Goal: Transaction & Acquisition: Obtain resource

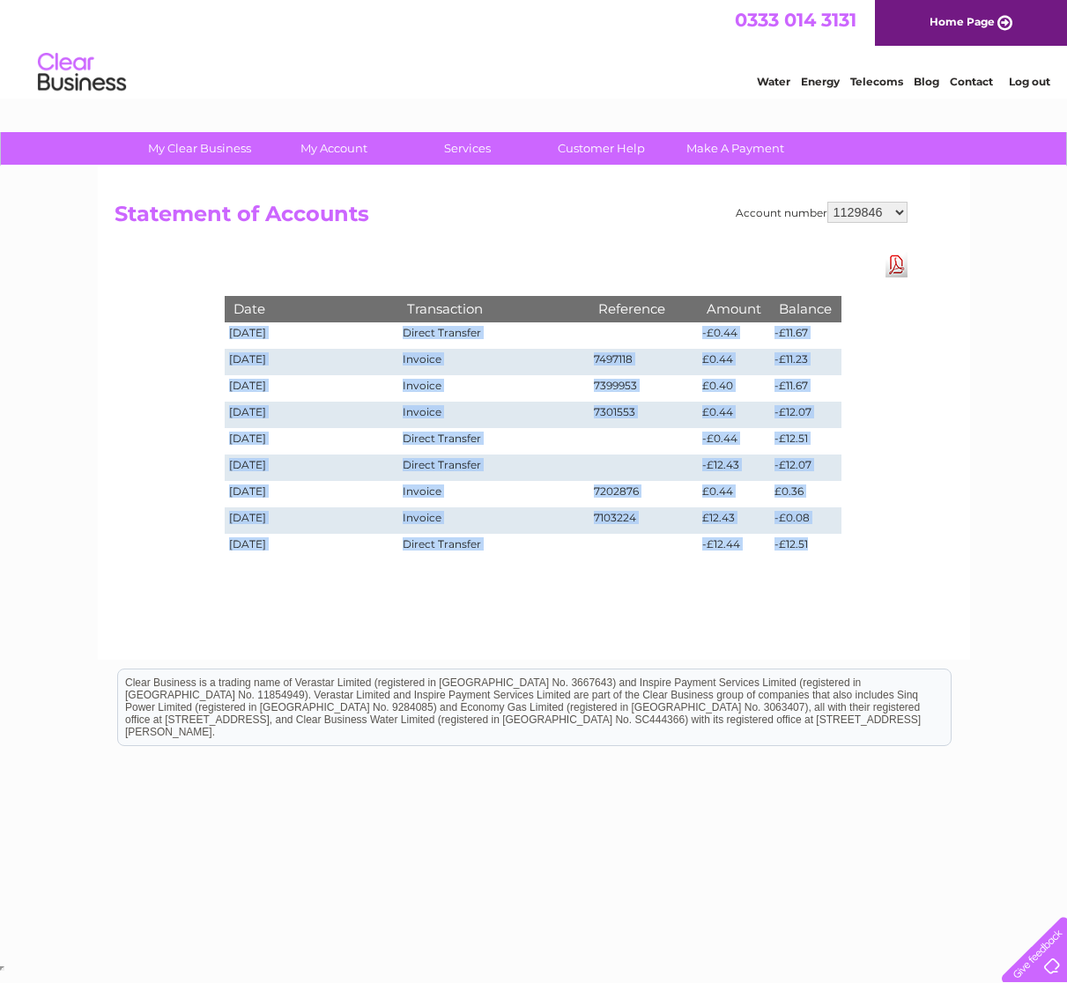
click at [900, 211] on select "916465 918797 918798 918800 918809 923099 923100 923101 938608 995922 995925 99…" at bounding box center [867, 212] width 80 height 21
select select "30287939"
click at [827, 202] on select "916465 918797 918798 918800 918809 923099 923100 923101 938608 995922 995925 99…" at bounding box center [867, 212] width 80 height 21
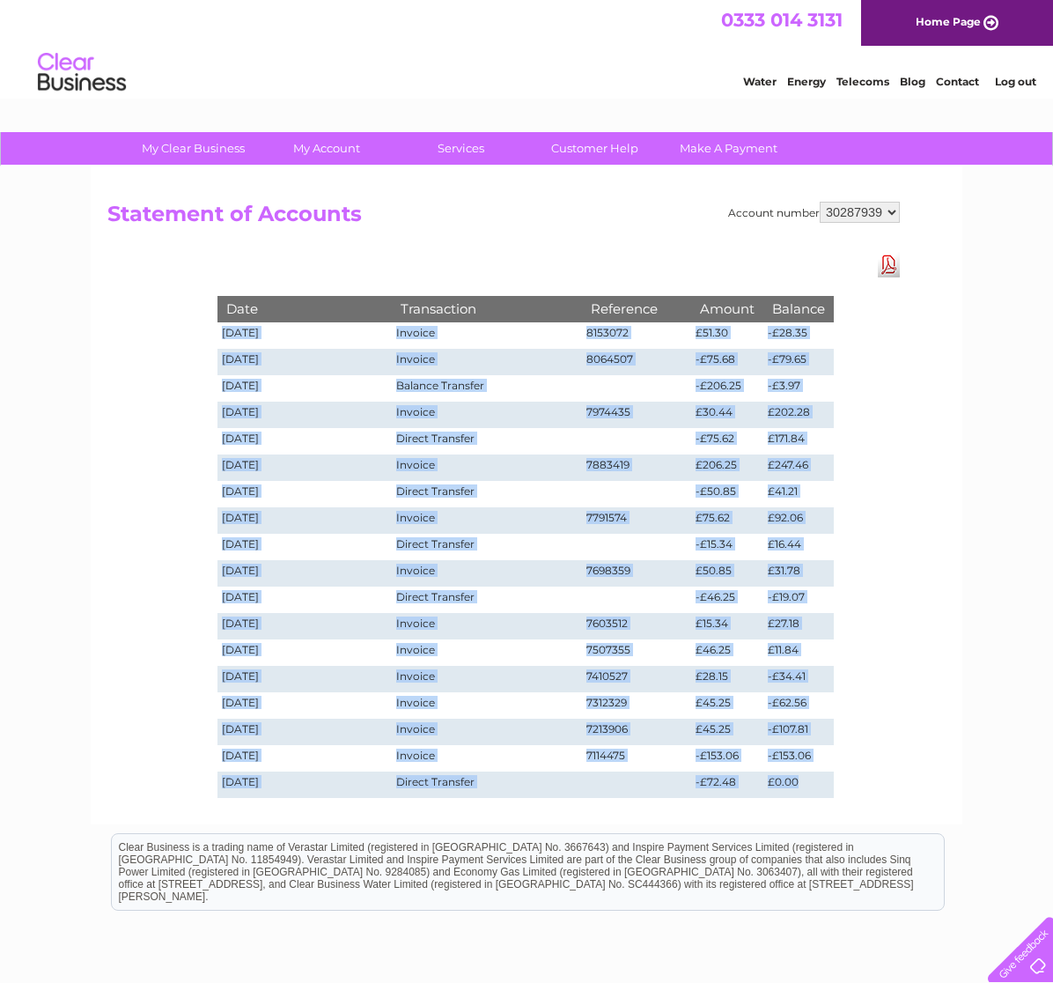
drag, startPoint x: 222, startPoint y: 336, endPoint x: 806, endPoint y: 781, distance: 734.5
click at [806, 781] on tbody "Date Transaction Reference Amount Balance [DATE] Invoice 8153072 £51.30 -£28.35…" at bounding box center [526, 546] width 617 height 501
copy tbody "02/29/5165 Loremip 0054431 £82.95 -£48.80 04/79/3099 Dolorsi 3371701 -£83.17 -£…"
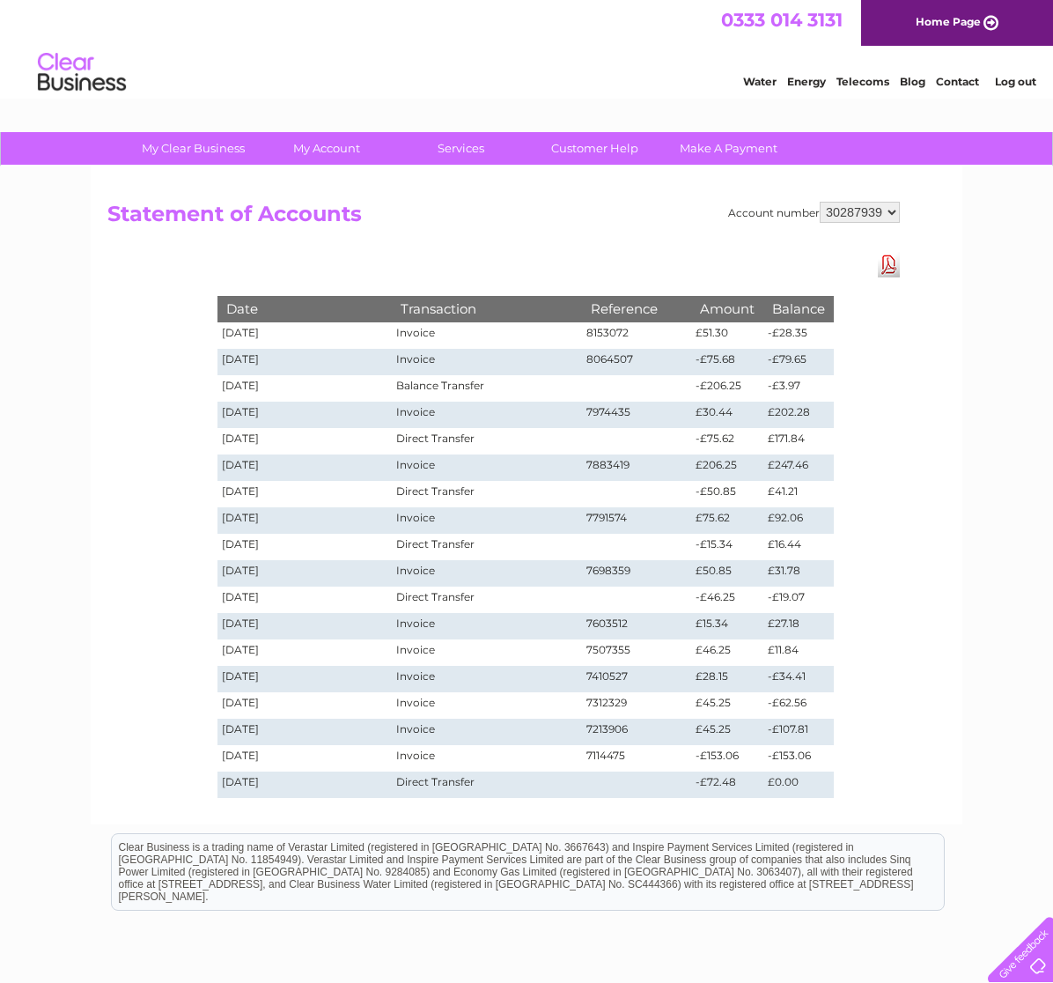
click at [995, 295] on div "My Clear Business Login Details My Details My Preferences Link Account My Accou…" at bounding box center [526, 628] width 1053 height 993
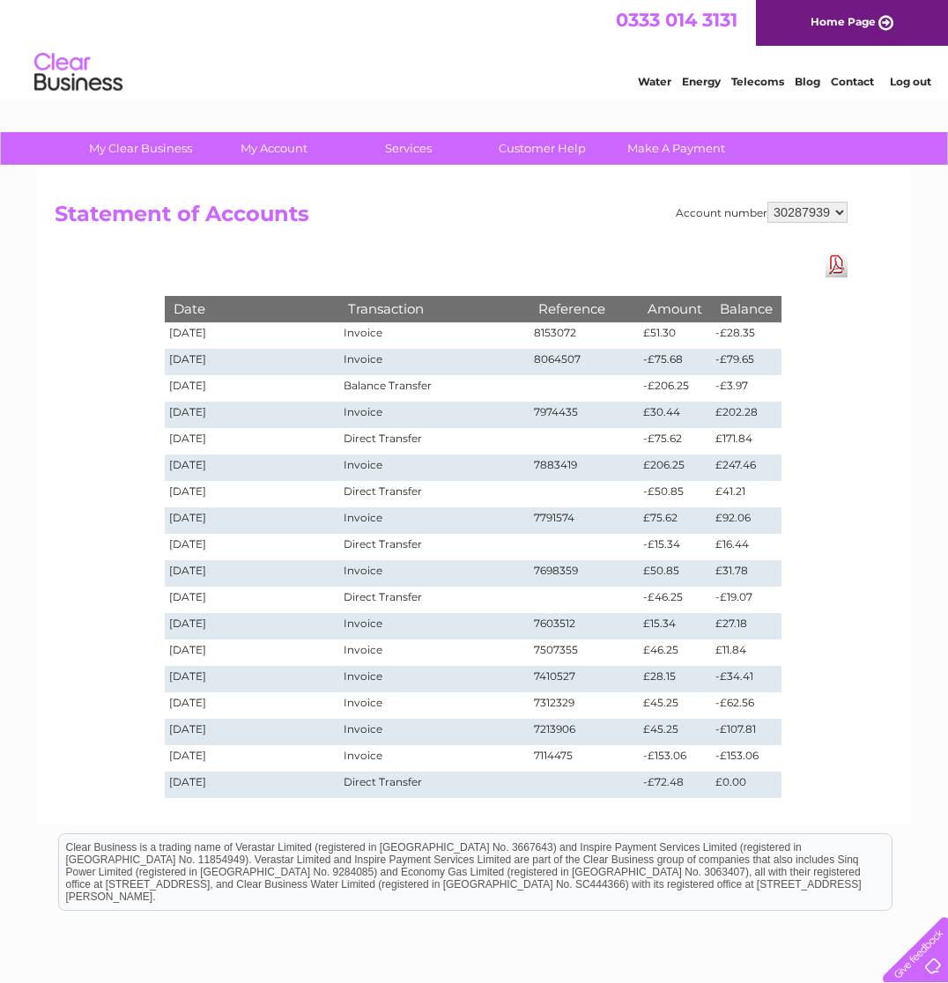
click at [839, 209] on select "916465 918797 918798 918800 918809 923099 923100 923101 938608 995922 995925 99…" at bounding box center [807, 212] width 80 height 21
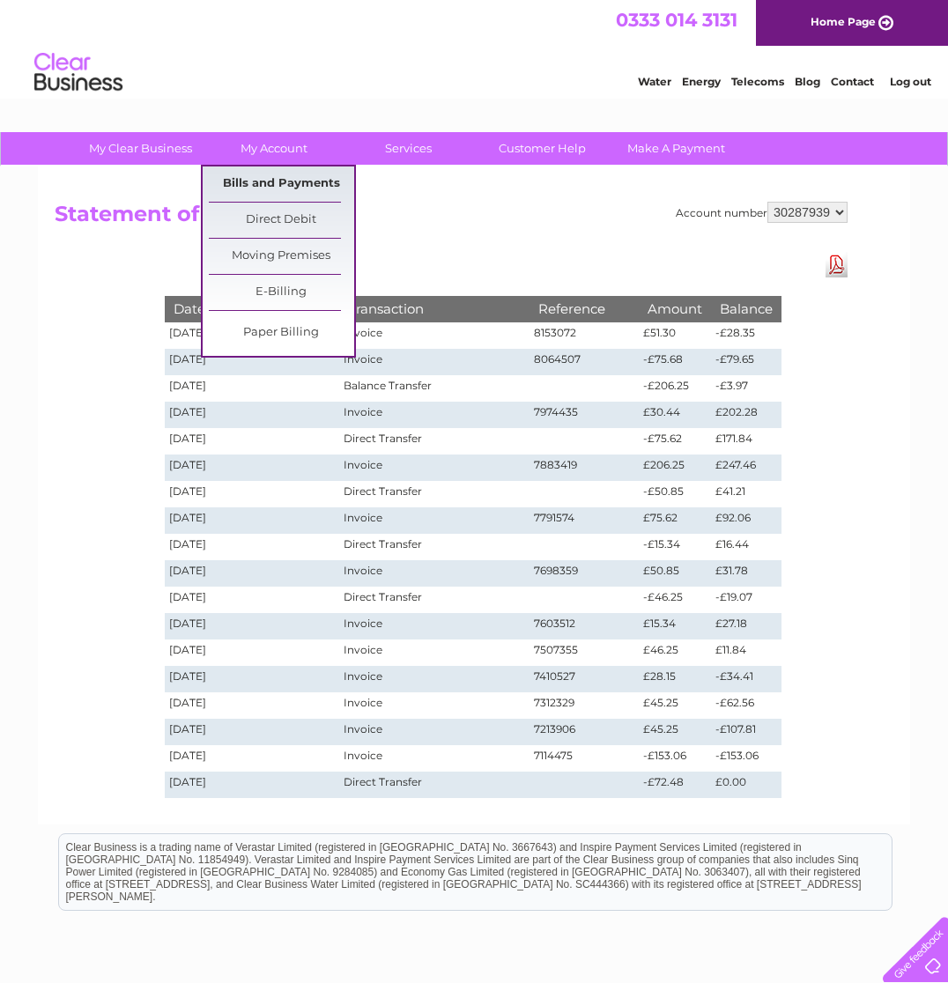
click at [288, 184] on link "Bills and Payments" at bounding box center [281, 183] width 145 height 35
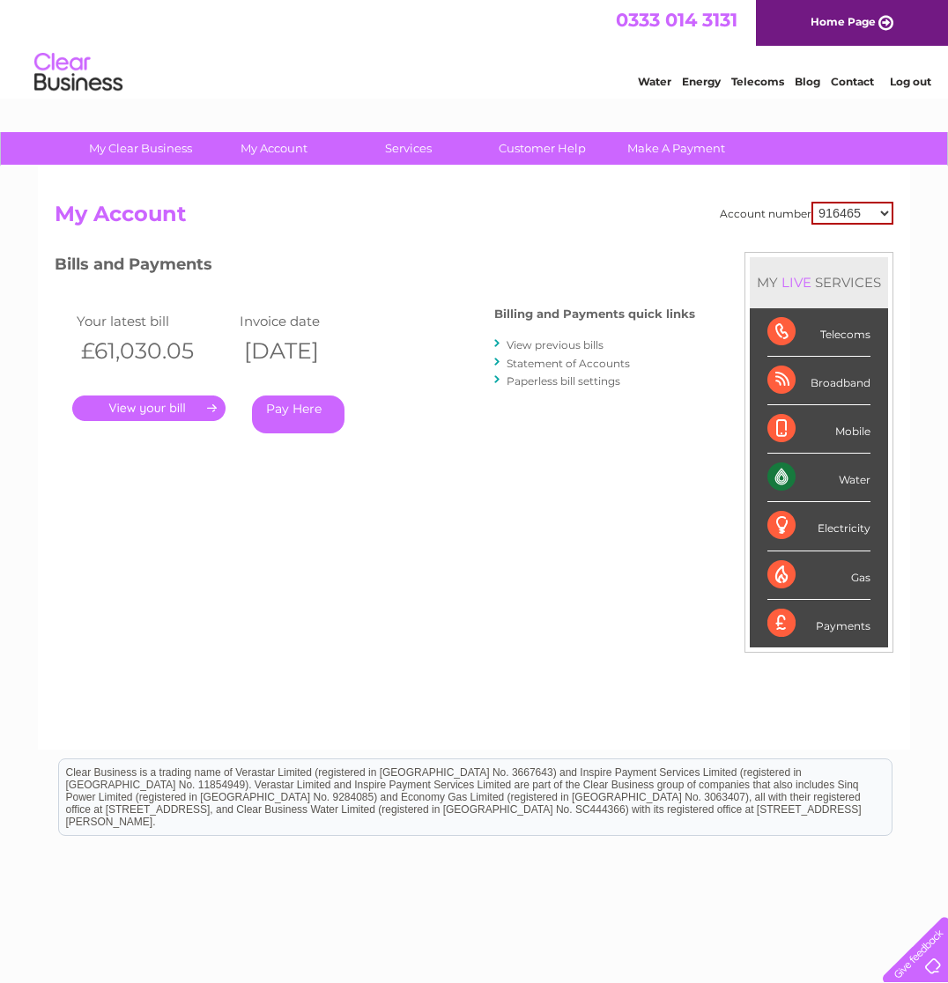
click at [886, 209] on select "916465 918797 918798 918800 918809 923099 923100 923101 938608 995922 995925 99…" at bounding box center [852, 213] width 82 height 23
click at [881, 211] on select "916465 918797 918798 918800 918809 923099 923100 923101 938608 995922 995925 99…" at bounding box center [852, 213] width 82 height 23
select select "923100"
click at [811, 202] on select "916465 918797 918798 918800 918809 923099 923100 923101 938608 995922 995925 99…" at bounding box center [852, 213] width 82 height 23
click at [147, 413] on link "." at bounding box center [148, 408] width 153 height 26
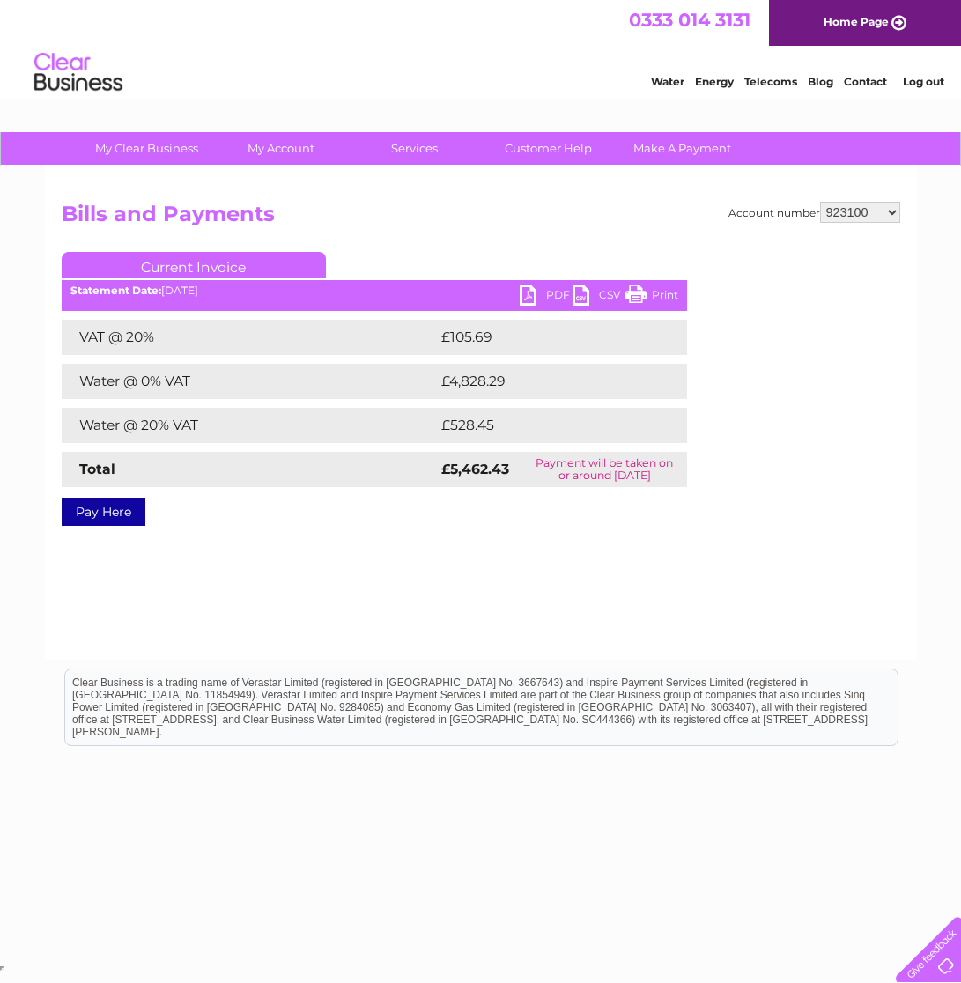
click at [558, 293] on link "PDF" at bounding box center [546, 297] width 53 height 26
click at [886, 216] on select "916465 918797 918798 918800 918809 923099 923100 923101 938608 995922 995925 99…" at bounding box center [860, 212] width 80 height 21
click at [887, 211] on select "916465 918797 918798 918800 918809 923099 923100 923101 938608 995922 995925 99…" at bounding box center [860, 212] width 80 height 21
select select "1121527"
click at [820, 202] on select "916465 918797 918798 918800 918809 923099 923100 923101 938608 995922 995925 99…" at bounding box center [860, 212] width 80 height 21
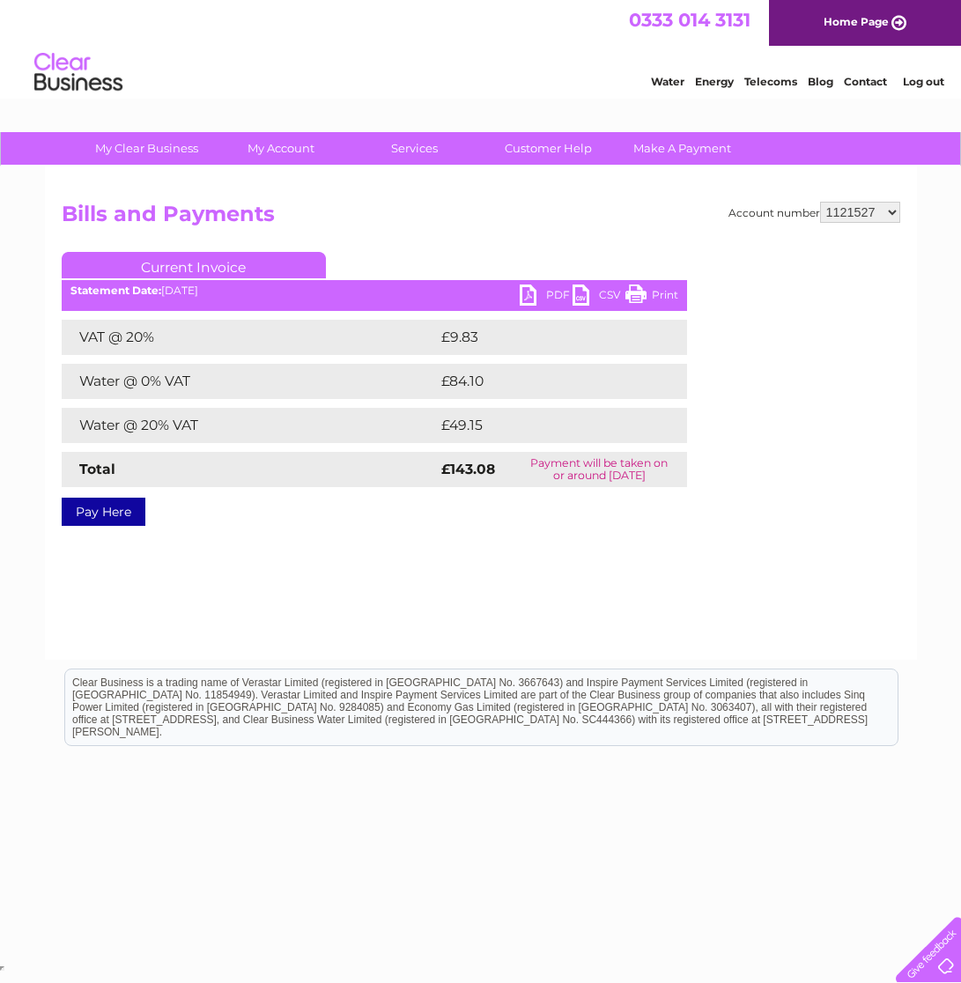
click at [543, 292] on link "PDF" at bounding box center [546, 297] width 53 height 26
click at [890, 210] on select "916465 918797 918798 918800 918809 923099 923100 923101 938608 995922 995925 99…" at bounding box center [860, 212] width 80 height 21
select select "1129816"
click at [820, 202] on select "916465 918797 918798 918800 918809 923099 923100 923101 938608 995922 995925 99…" at bounding box center [860, 212] width 80 height 21
click at [890, 210] on select "916465 918797 918798 918800 918809 923099 923100 923101 938608 995922 995925 99…" at bounding box center [860, 212] width 80 height 21
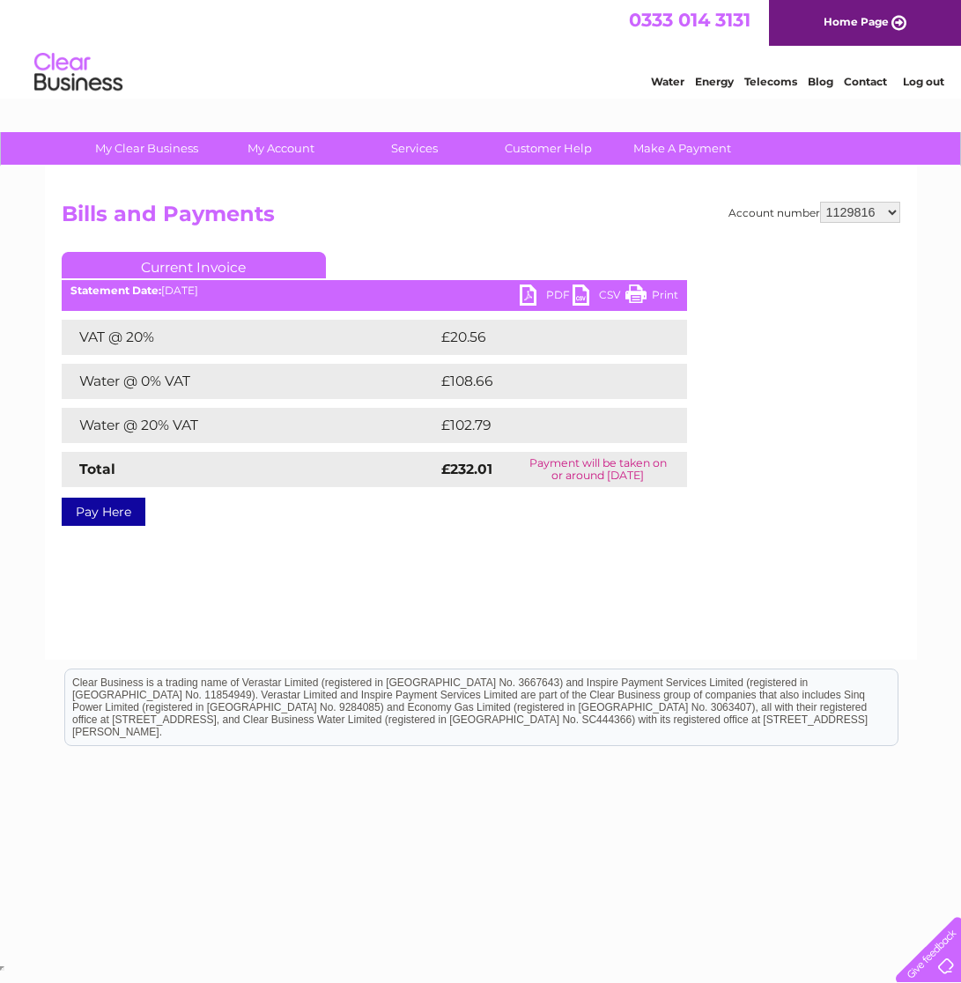
select select "1121527"
click at [820, 202] on select "916465 918797 918798 918800 918809 923099 923100 923101 938608 995922 995925 99…" at bounding box center [860, 212] width 80 height 21
click at [547, 303] on link "PDF" at bounding box center [546, 297] width 53 height 26
click at [890, 213] on select "916465 918797 918798 918800 918809 923099 923100 923101 938608 995922 995925 99…" at bounding box center [860, 212] width 80 height 21
select select "1129816"
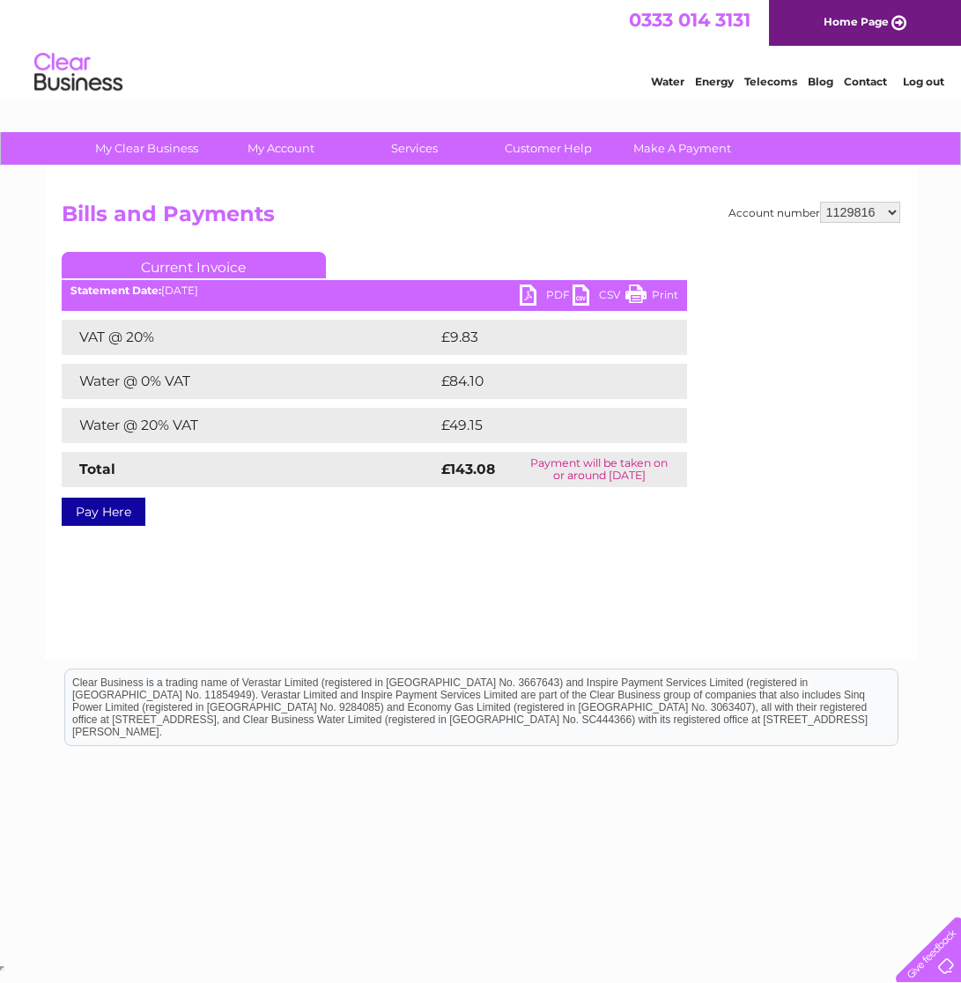
click at [820, 202] on select "916465 918797 918798 918800 918809 923099 923100 923101 938608 995922 995925 99…" at bounding box center [860, 212] width 80 height 21
click at [550, 293] on link "PDF" at bounding box center [546, 297] width 53 height 26
